Goal: Information Seeking & Learning: Understand process/instructions

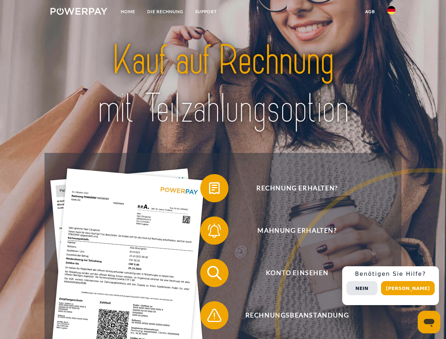
click at [79, 12] on img at bounding box center [78, 11] width 57 height 7
click at [391, 12] on img at bounding box center [391, 10] width 8 height 8
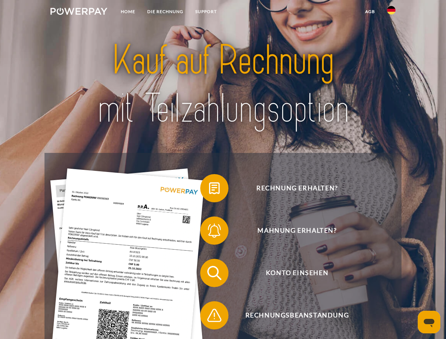
click at [370, 12] on link "agb" at bounding box center [370, 11] width 22 height 13
click at [209, 190] on span at bounding box center [203, 187] width 35 height 35
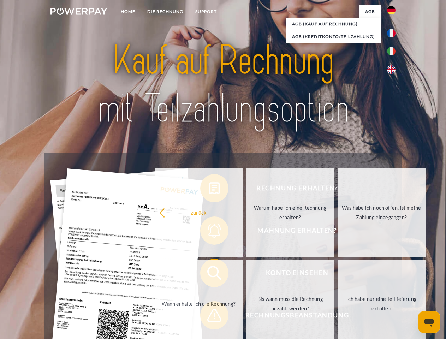
click at [209, 232] on div "Rechnung erhalten? Mahnung erhalten? Konto einsehen" at bounding box center [222, 294] width 357 height 282
click at [246, 274] on link "Bis wann muss die Rechnung bezahlt werden?" at bounding box center [290, 303] width 88 height 88
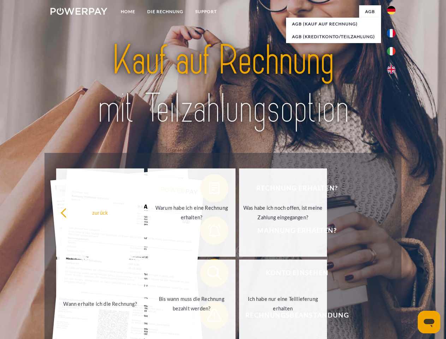
click at [239, 317] on link "Ich habe nur eine Teillieferung erhalten" at bounding box center [283, 303] width 88 height 88
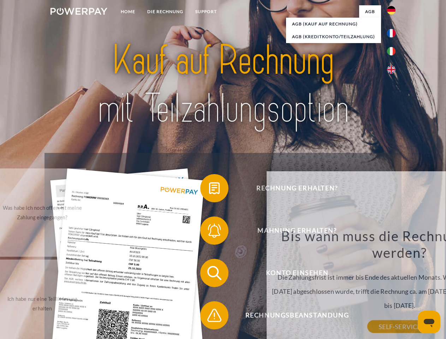
click at [393, 286] on div "Rechnung erhalten? Mahnung erhalten? Konto einsehen" at bounding box center [222, 294] width 357 height 282
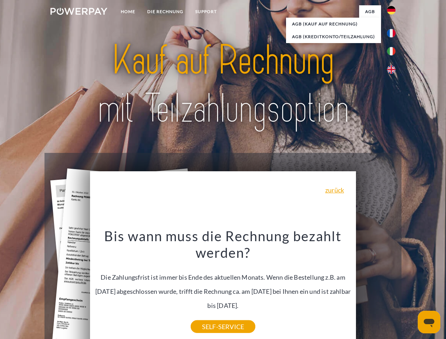
click at [376, 287] on span "Konto einsehen" at bounding box center [296, 273] width 173 height 28
click at [410, 288] on header "Home DIE RECHNUNG SUPPORT" at bounding box center [223, 243] width 446 height 487
